Goal: Complete application form

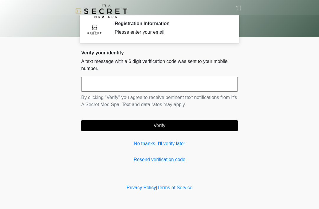
click at [156, 91] on input "text" at bounding box center [159, 84] width 157 height 15
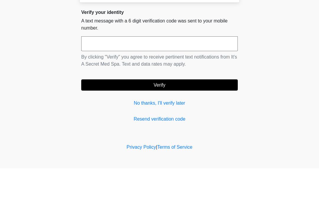
click at [282, 59] on body "‎ ‎ Registration Information Please enter your email Please connect to Wi-Fi no…" at bounding box center [159, 104] width 319 height 209
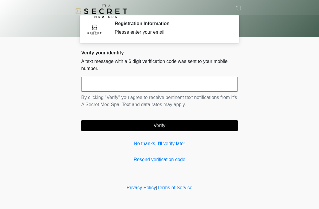
click at [169, 145] on link "No thanks, I'll verify later" at bounding box center [159, 143] width 157 height 7
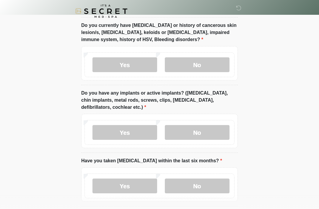
scroll to position [494, 0]
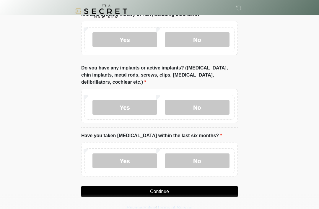
click at [195, 161] on label "No" at bounding box center [197, 160] width 65 height 15
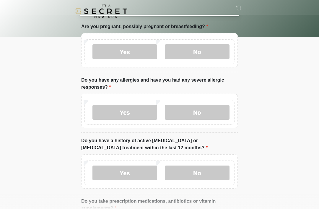
scroll to position [0, 0]
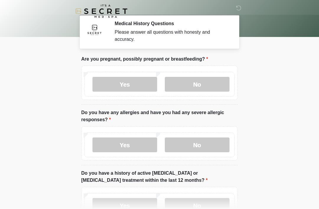
click at [203, 86] on label "No" at bounding box center [197, 84] width 65 height 15
click at [203, 146] on label "No" at bounding box center [197, 145] width 65 height 15
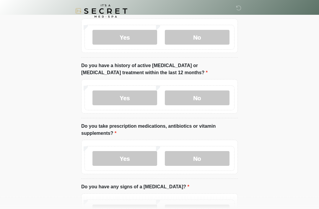
scroll to position [108, 0]
click at [214, 103] on label "No" at bounding box center [197, 97] width 65 height 15
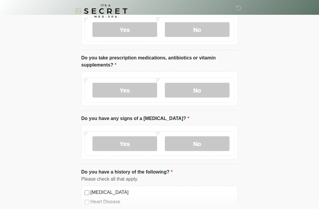
scroll to position [183, 0]
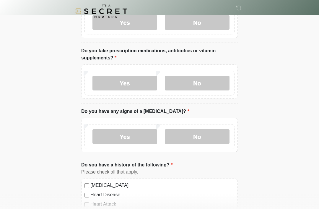
click at [125, 84] on label "Yes" at bounding box center [125, 83] width 65 height 15
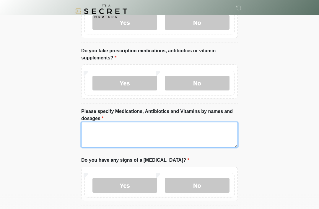
click at [194, 135] on textarea "Please specify Medications, Antibiotics and Vitamins by names and dosages" at bounding box center [159, 134] width 157 height 25
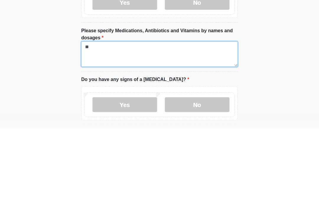
type textarea "*"
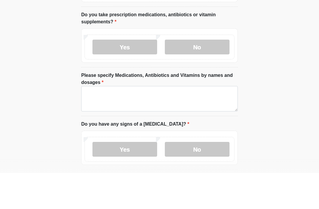
click at [204, 76] on label "No" at bounding box center [197, 83] width 65 height 15
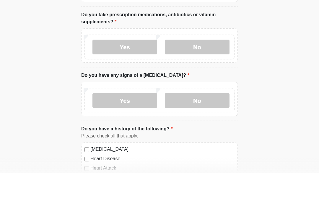
scroll to position [219, 0]
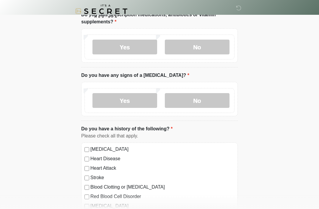
click at [216, 102] on label "No" at bounding box center [197, 100] width 65 height 15
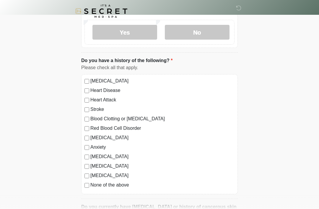
scroll to position [293, 0]
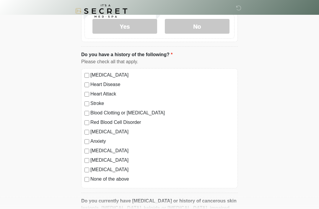
click at [105, 131] on label "Depression" at bounding box center [162, 132] width 144 height 7
click at [92, 142] on label "Anxiety" at bounding box center [162, 141] width 144 height 7
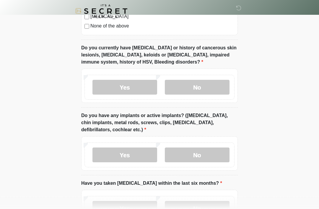
scroll to position [445, 0]
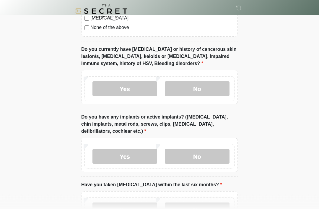
click at [211, 86] on label "No" at bounding box center [197, 89] width 65 height 15
click at [126, 87] on label "Yes" at bounding box center [125, 88] width 65 height 15
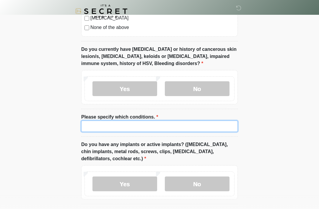
click at [188, 127] on input "Please specify which conditions." at bounding box center [159, 126] width 157 height 11
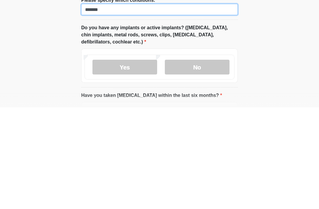
scroll to position [460, 0]
type input "******"
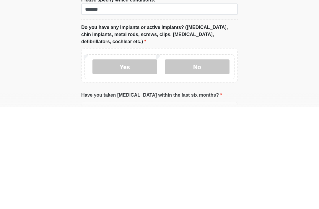
click at [135, 161] on label "Yes" at bounding box center [125, 168] width 65 height 15
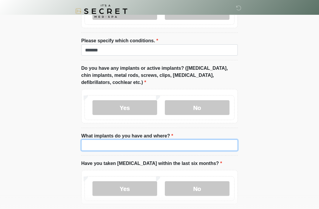
click at [166, 143] on input "What implants do you have and where?" at bounding box center [159, 145] width 157 height 11
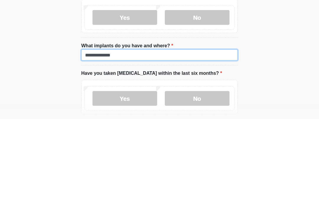
type input "**********"
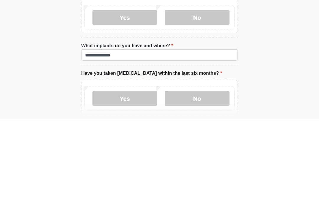
click at [204, 181] on label "No" at bounding box center [197, 188] width 65 height 15
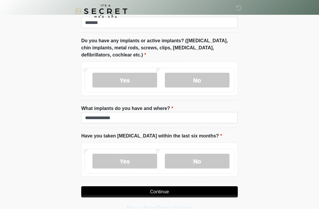
click at [184, 192] on button "Continue" at bounding box center [159, 191] width 157 height 11
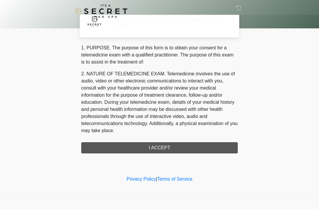
scroll to position [0, 0]
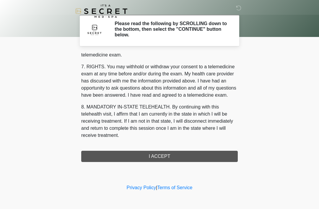
click at [161, 159] on div "1. PURPOSE. The purpose of this form is to obtain your consent for a telemedici…" at bounding box center [159, 107] width 157 height 109
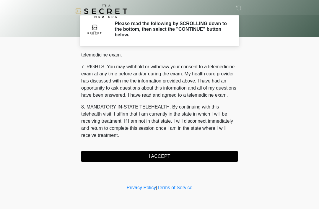
click at [158, 158] on button "I ACCEPT" at bounding box center [159, 156] width 157 height 11
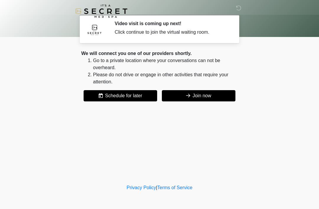
click at [215, 95] on button "Join now" at bounding box center [199, 95] width 74 height 11
